Goal: Information Seeking & Learning: Check status

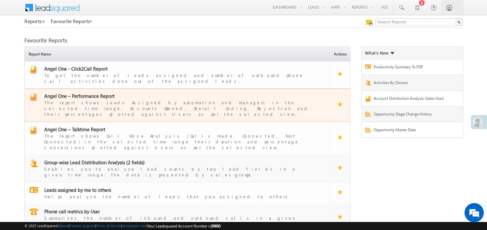
click at [88, 93] on span "Angel One – Performance Report" at bounding box center [79, 96] width 70 height 6
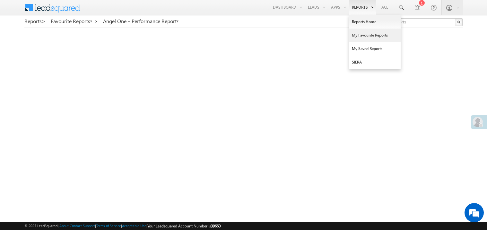
click at [361, 36] on link "My Favourite Reports" at bounding box center [374, 35] width 51 height 13
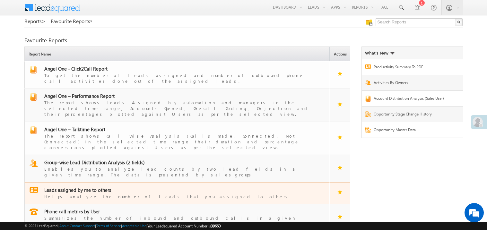
click at [90, 187] on span "Leads assigned by me to others" at bounding box center [77, 190] width 67 height 6
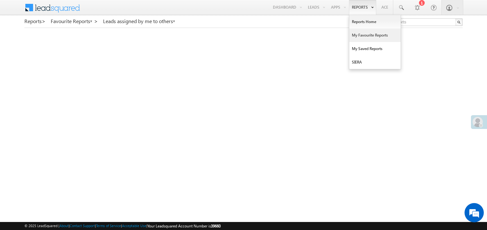
click at [360, 37] on link "My Favourite Reports" at bounding box center [374, 35] width 51 height 13
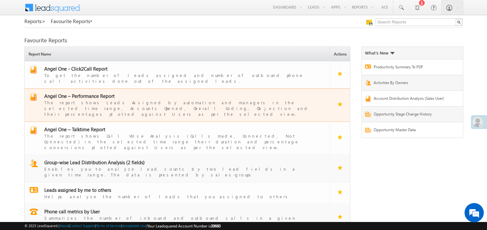
click at [90, 93] on span "Angel One – Performance Report" at bounding box center [79, 96] width 70 height 6
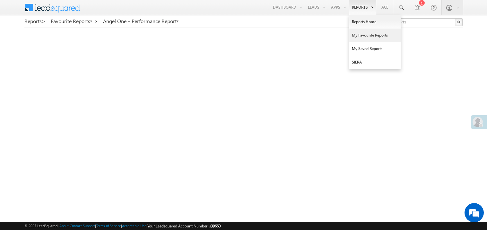
click at [357, 34] on link "My Favourite Reports" at bounding box center [374, 35] width 51 height 13
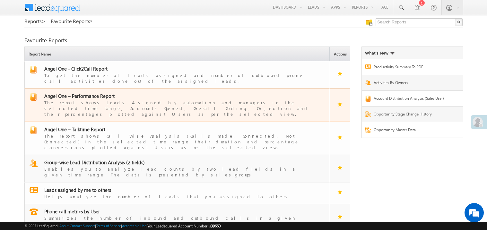
click at [86, 93] on span "Angel One – Performance Report" at bounding box center [79, 96] width 70 height 6
